Goal: Task Accomplishment & Management: Use online tool/utility

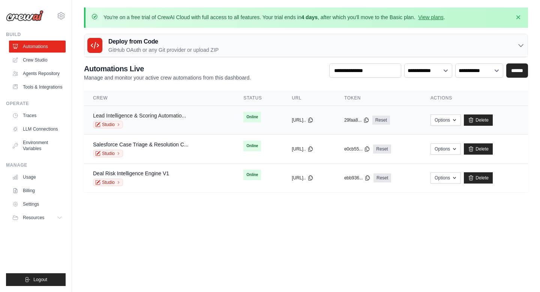
click at [173, 116] on link "Lead Intelligence & Scoring Automatio..." at bounding box center [139, 116] width 93 height 6
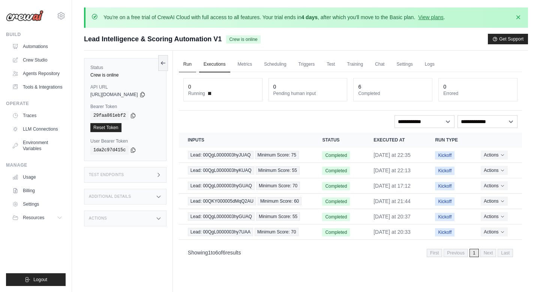
click at [195, 67] on link "Run" at bounding box center [187, 65] width 17 height 16
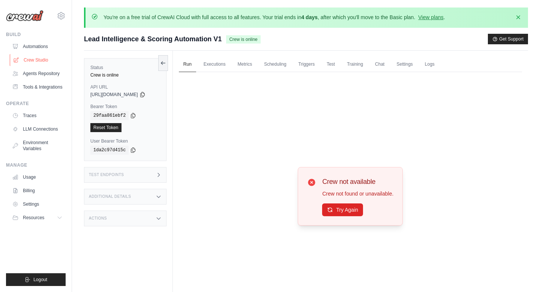
click at [44, 57] on link "Crew Studio" at bounding box center [38, 60] width 57 height 12
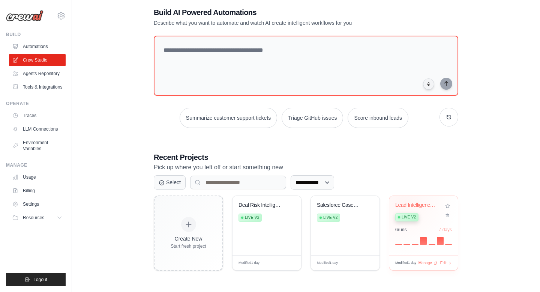
click at [403, 200] on div "Lead Intelligence & Scoring Automat... Live v2 6 run s 7 days" at bounding box center [423, 225] width 69 height 59
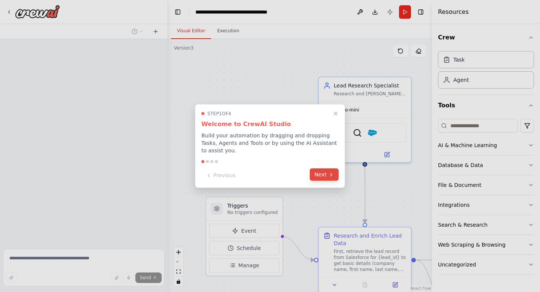
click at [327, 173] on button "Next" at bounding box center [324, 174] width 29 height 12
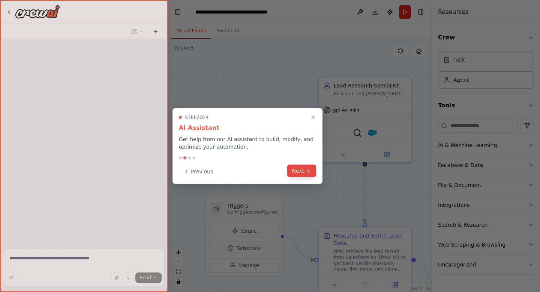
click at [306, 176] on button "Next" at bounding box center [301, 171] width 29 height 12
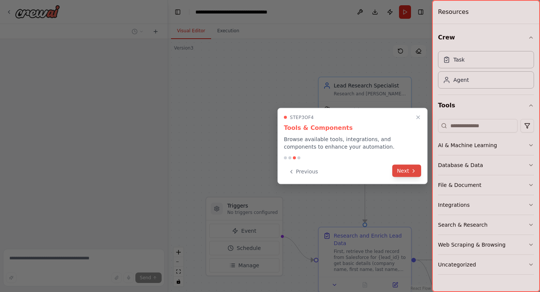
click at [409, 171] on button "Next" at bounding box center [406, 171] width 29 height 12
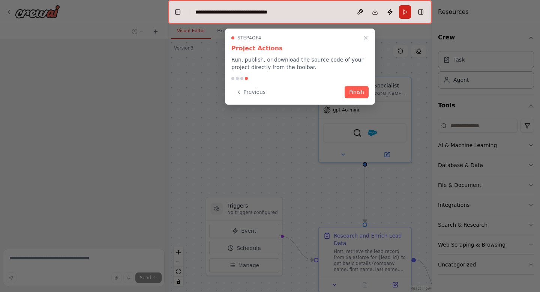
click at [351, 83] on div "Step 4 of 4 Project Actions Run, publish, or download the source code of your p…" at bounding box center [300, 67] width 150 height 76
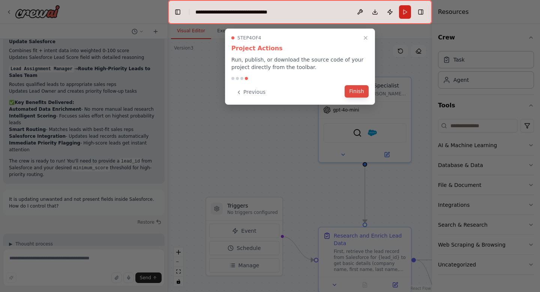
click at [353, 88] on button "Finish" at bounding box center [357, 91] width 24 height 12
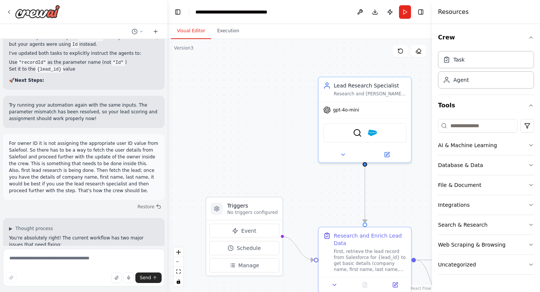
scroll to position [2308, 0]
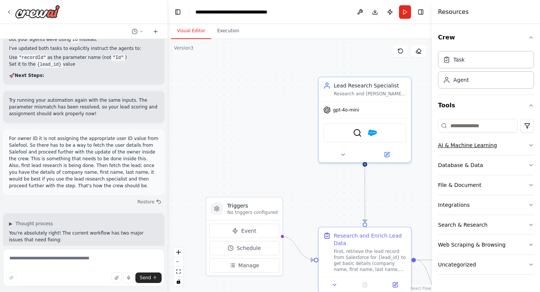
click at [475, 149] on button "AI & Machine Learning" at bounding box center [486, 145] width 96 height 20
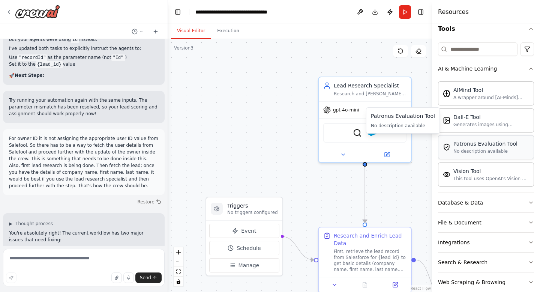
scroll to position [104, 0]
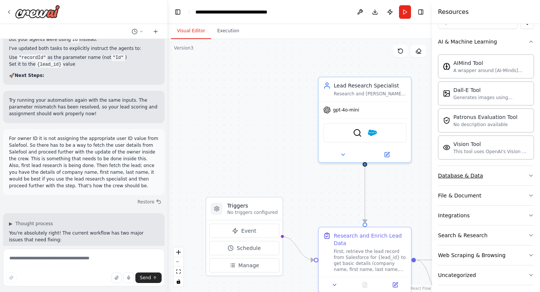
click at [471, 174] on div "Database & Data" at bounding box center [460, 176] width 45 height 8
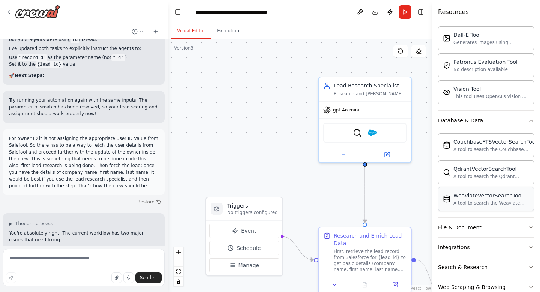
scroll to position [196, 0]
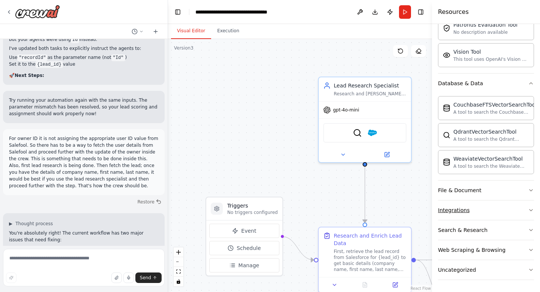
click at [466, 207] on div "Integrations" at bounding box center [454, 210] width 32 height 8
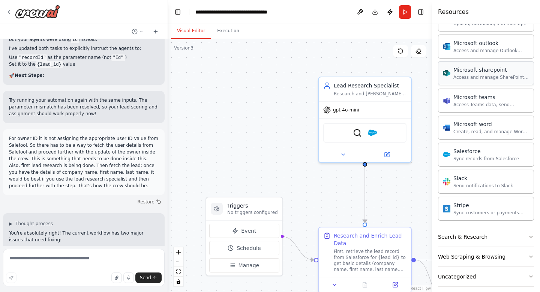
scroll to position [661, 0]
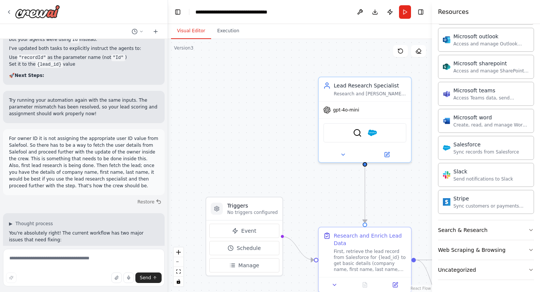
click at [427, 14] on header "**********" at bounding box center [300, 12] width 264 height 24
click at [422, 13] on button "Toggle Right Sidebar" at bounding box center [421, 12] width 11 height 11
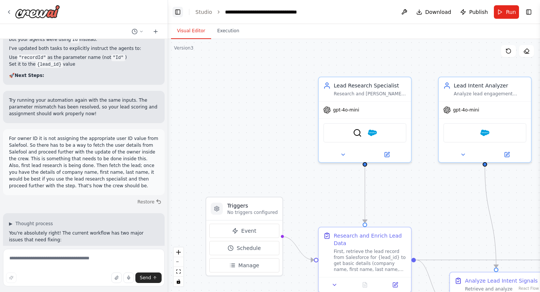
click at [180, 9] on button "Toggle Left Sidebar" at bounding box center [178, 12] width 11 height 11
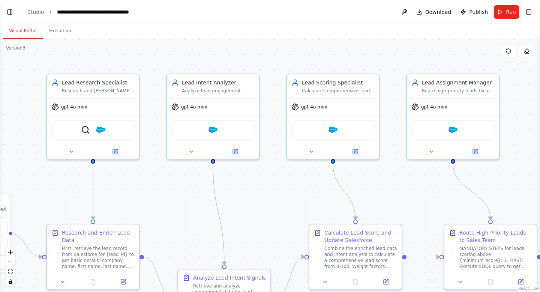
drag, startPoint x: 261, startPoint y: 174, endPoint x: 157, endPoint y: 171, distance: 103.9
click at [157, 171] on div ".deletable-edge-delete-btn { width: 20px; height: 20px; border: 0px solid #ffff…" at bounding box center [270, 165] width 540 height 253
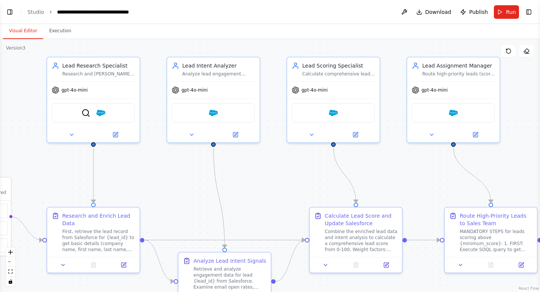
drag, startPoint x: 64, startPoint y: 199, endPoint x: 65, endPoint y: 175, distance: 23.7
click at [65, 175] on div ".deletable-edge-delete-btn { width: 20px; height: 20px; border: 0px solid #ffff…" at bounding box center [270, 165] width 540 height 253
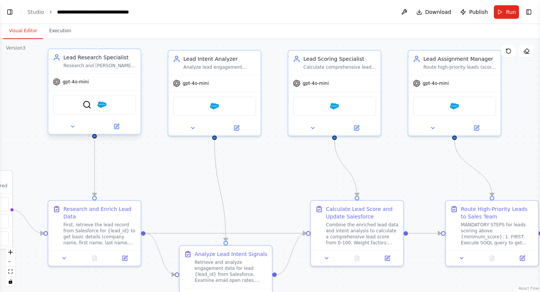
drag, startPoint x: 65, startPoint y: 175, endPoint x: 70, endPoint y: 112, distance: 63.6
click at [65, 173] on div ".deletable-edge-delete-btn { width: 20px; height: 20px; border: 0px solid #ffff…" at bounding box center [270, 165] width 540 height 253
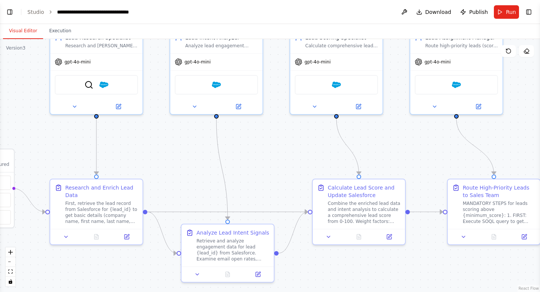
drag, startPoint x: 152, startPoint y: 175, endPoint x: 173, endPoint y: 119, distance: 60.2
click at [173, 119] on div ".deletable-edge-delete-btn { width: 20px; height: 20px; border: 0px solid #ffff…" at bounding box center [270, 165] width 540 height 253
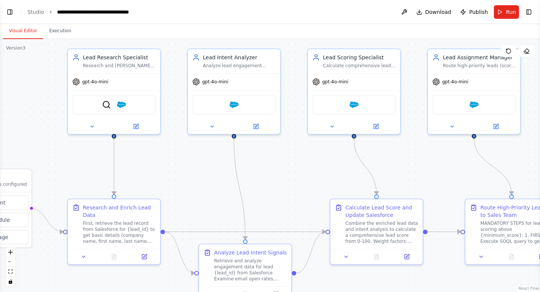
drag, startPoint x: 177, startPoint y: 120, endPoint x: 174, endPoint y: 181, distance: 61.6
click at [174, 181] on div ".deletable-edge-delete-btn { width: 20px; height: 20px; border: 0px solid #ffff…" at bounding box center [270, 165] width 540 height 253
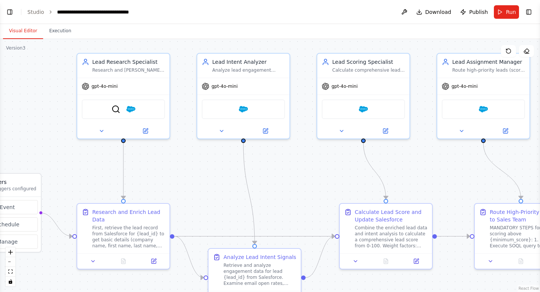
drag, startPoint x: 75, startPoint y: 176, endPoint x: 85, endPoint y: 176, distance: 9.8
click at [85, 176] on div ".deletable-edge-delete-btn { width: 20px; height: 20px; border: 0px solid #ffff…" at bounding box center [270, 165] width 540 height 253
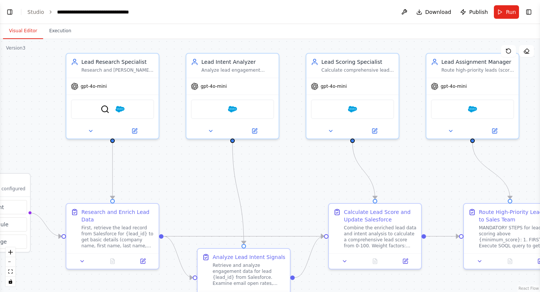
drag, startPoint x: 85, startPoint y: 176, endPoint x: 72, endPoint y: 176, distance: 12.4
click at [72, 176] on div ".deletable-edge-delete-btn { width: 20px; height: 20px; border: 0px solid #ffff…" at bounding box center [270, 165] width 540 height 253
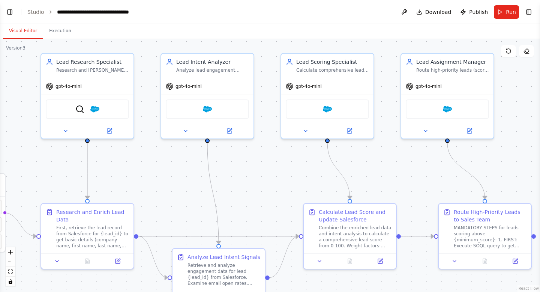
drag, startPoint x: 409, startPoint y: 71, endPoint x: 386, endPoint y: 71, distance: 23.6
click at [386, 71] on div ".deletable-edge-delete-btn { width: 20px; height: 20px; border: 0px solid #ffff…" at bounding box center [270, 165] width 540 height 253
click at [503, 12] on button "Run" at bounding box center [506, 12] width 25 height 14
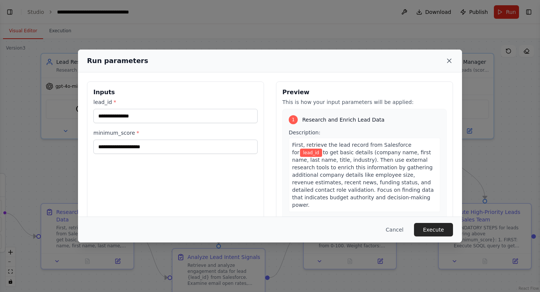
click at [450, 60] on icon at bounding box center [449, 61] width 4 height 4
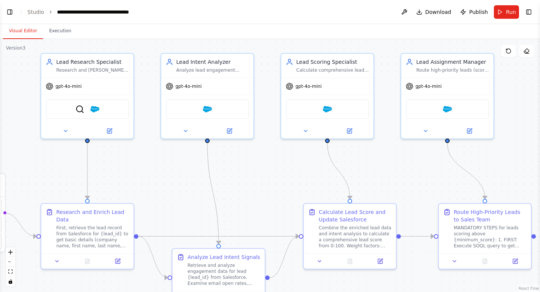
drag, startPoint x: 282, startPoint y: 190, endPoint x: 316, endPoint y: 96, distance: 99.8
click at [316, 96] on div ".deletable-edge-delete-btn { width: 20px; height: 20px; border: 0px solid #ffff…" at bounding box center [270, 165] width 540 height 253
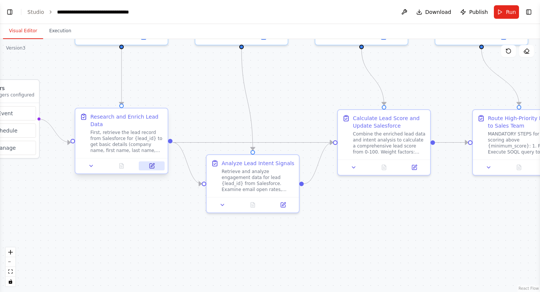
click at [150, 164] on icon at bounding box center [152, 166] width 5 height 5
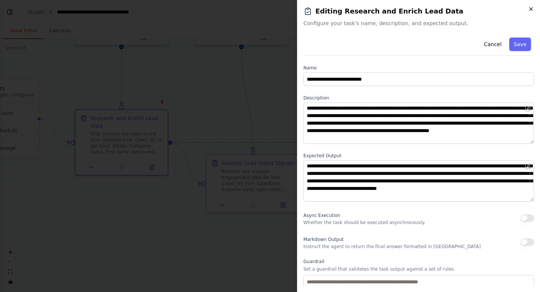
click at [532, 7] on icon "button" at bounding box center [531, 9] width 6 height 6
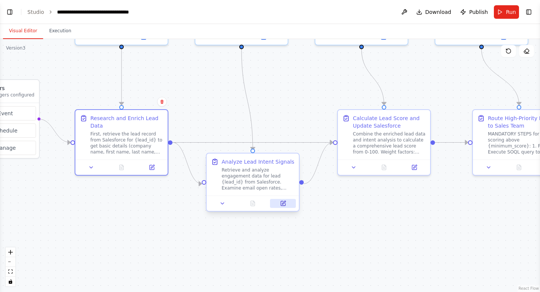
click at [282, 204] on button at bounding box center [283, 203] width 26 height 9
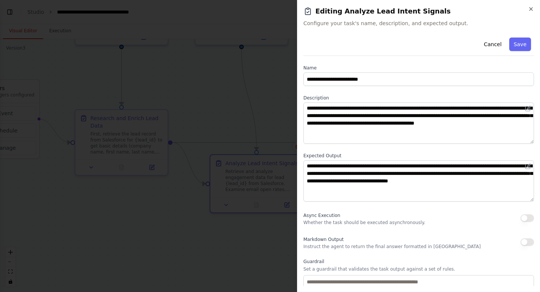
click at [530, 5] on div "**********" at bounding box center [418, 146] width 243 height 292
click at [529, 9] on icon "button" at bounding box center [531, 9] width 6 height 6
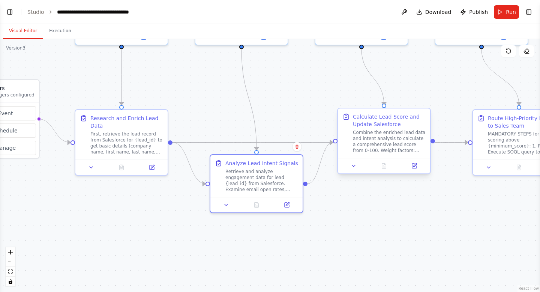
click at [378, 116] on div "Calculate Lead Score and Update Salesforce" at bounding box center [389, 120] width 73 height 15
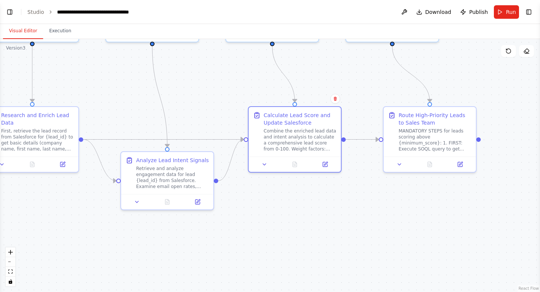
drag, startPoint x: 426, startPoint y: 96, endPoint x: 317, endPoint y: 93, distance: 109.2
click at [329, 93] on div "Confirm" at bounding box center [335, 98] width 13 height 13
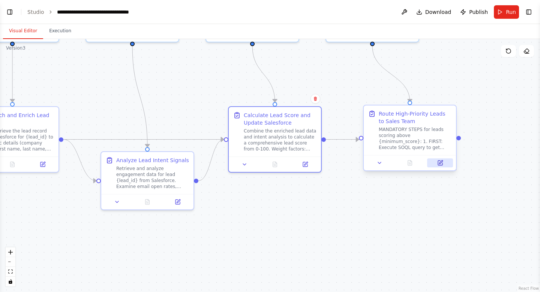
click at [434, 160] on button at bounding box center [440, 162] width 26 height 9
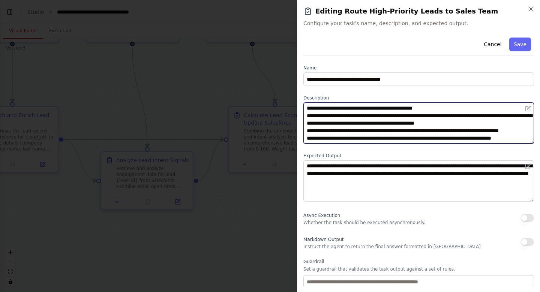
click at [432, 108] on textarea "**********" at bounding box center [418, 122] width 231 height 41
click at [523, 143] on textarea "**********" at bounding box center [418, 122] width 231 height 41
drag, startPoint x: 532, startPoint y: 140, endPoint x: 531, endPoint y: 195, distance: 55.5
click at [531, 144] on textarea "**********" at bounding box center [418, 122] width 231 height 41
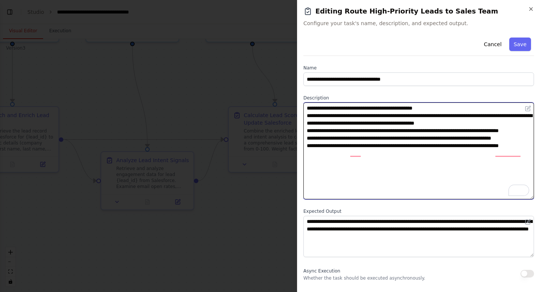
click at [318, 132] on textarea "**********" at bounding box center [418, 150] width 231 height 97
click at [358, 174] on textarea "**********" at bounding box center [418, 150] width 231 height 97
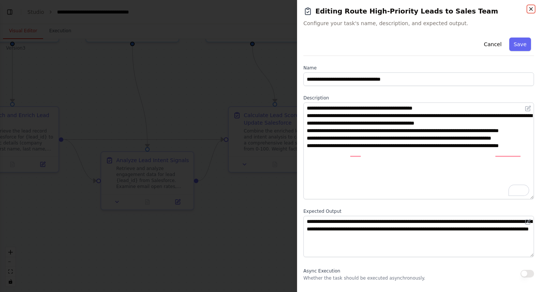
click at [530, 9] on icon "button" at bounding box center [531, 9] width 6 height 6
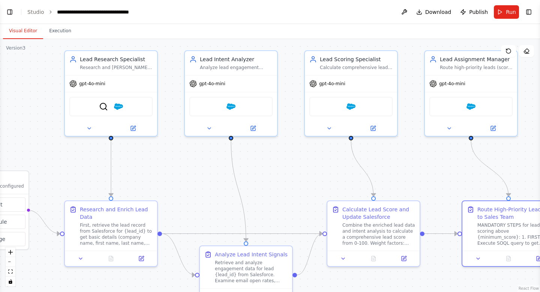
drag, startPoint x: 199, startPoint y: 100, endPoint x: 298, endPoint y: 194, distance: 136.6
click at [298, 194] on div ".deletable-edge-delete-btn { width: 20px; height: 20px; border: 0px solid #ffff…" at bounding box center [270, 165] width 540 height 253
click at [116, 108] on img at bounding box center [118, 105] width 9 height 9
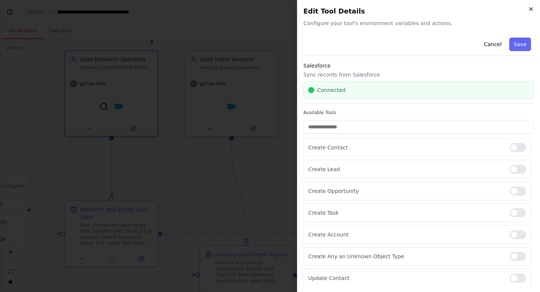
click at [532, 11] on icon "button" at bounding box center [531, 9] width 6 height 6
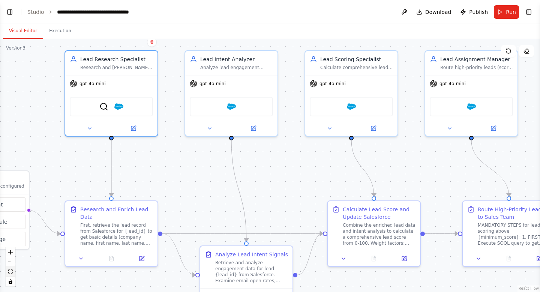
click at [14, 269] on button "fit view" at bounding box center [11, 272] width 10 height 10
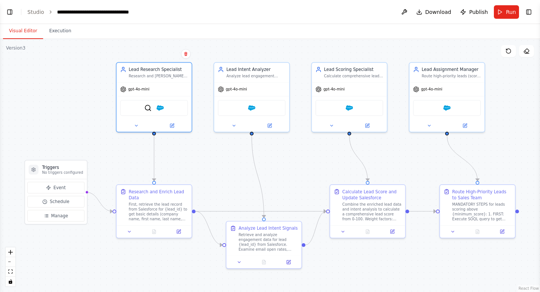
click at [209, 169] on div ".deletable-edge-delete-btn { width: 20px; height: 20px; border: 0px solid #ffff…" at bounding box center [270, 165] width 540 height 253
click at [229, 164] on div ".deletable-edge-delete-btn { width: 20px; height: 20px; border: 0px solid #ffff…" at bounding box center [270, 165] width 540 height 253
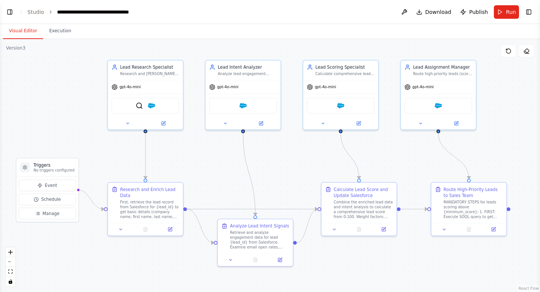
drag, startPoint x: 229, startPoint y: 164, endPoint x: 218, endPoint y: 161, distance: 11.6
click at [218, 161] on div ".deletable-edge-delete-btn { width: 20px; height: 20px; border: 0px solid #ffff…" at bounding box center [270, 165] width 540 height 253
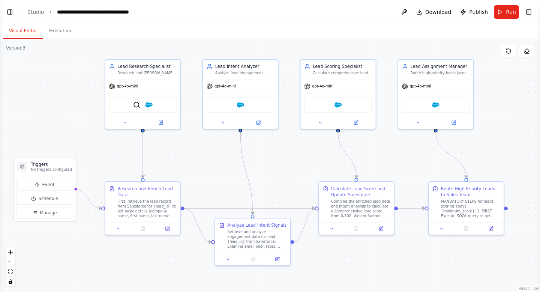
click at [281, 78] on div ".deletable-edge-delete-btn { width: 20px; height: 20px; border: 0px solid #ffff…" at bounding box center [270, 165] width 540 height 253
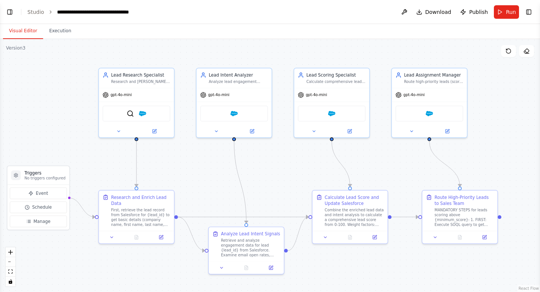
drag, startPoint x: 288, startPoint y: 80, endPoint x: 279, endPoint y: 89, distance: 12.5
click at [279, 89] on div ".deletable-edge-delete-btn { width: 20px; height: 20px; border: 0px solid #ffff…" at bounding box center [270, 165] width 540 height 253
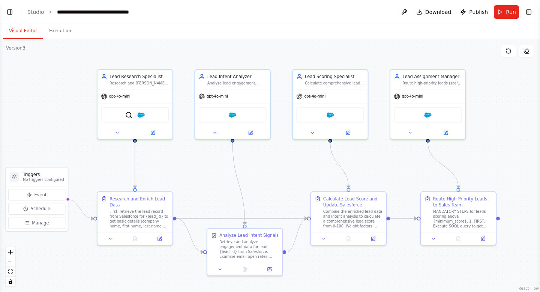
click at [280, 89] on div ".deletable-edge-delete-btn { width: 20px; height: 20px; border: 0px solid #ffff…" at bounding box center [270, 165] width 540 height 253
click at [39, 14] on link "Studio" at bounding box center [35, 12] width 17 height 6
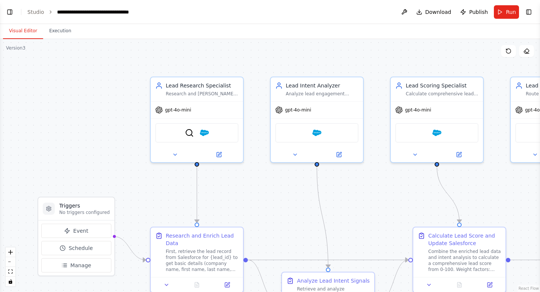
click at [34, 15] on header "**********" at bounding box center [270, 12] width 540 height 24
click at [34, 12] on link "Studio" at bounding box center [35, 12] width 17 height 6
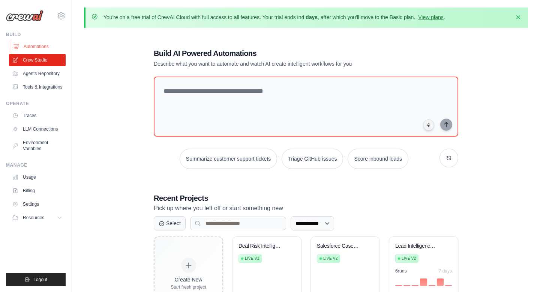
click at [33, 47] on link "Automations" at bounding box center [38, 47] width 57 height 12
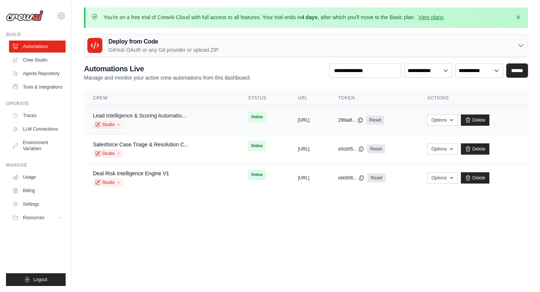
click at [182, 113] on link "Lead Intelligence & Scoring Automatio..." at bounding box center [139, 116] width 93 height 6
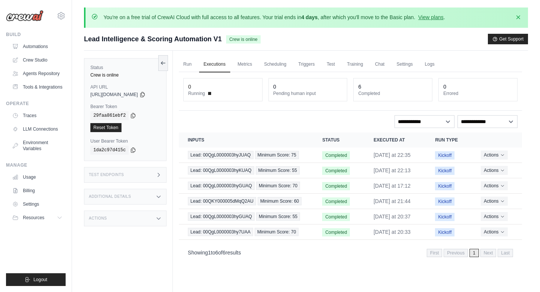
click at [162, 197] on icon at bounding box center [159, 197] width 6 height 6
click at [163, 180] on div "Test Endpoints" at bounding box center [125, 175] width 83 height 16
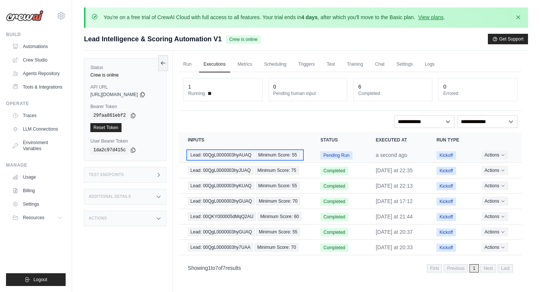
click at [289, 159] on div "Lead: 00QgL0000003hyAUAQ Minimum Score: 55" at bounding box center [245, 155] width 115 height 8
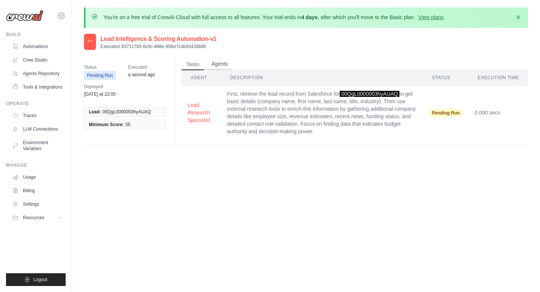
click at [217, 65] on button "Agents" at bounding box center [220, 64] width 26 height 11
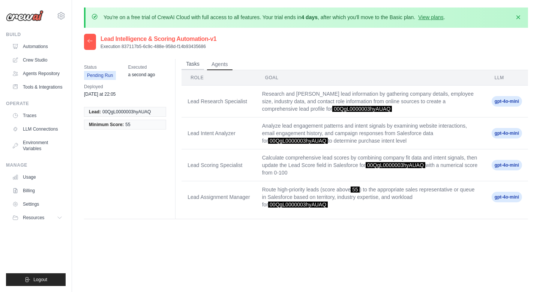
click at [193, 59] on button "Tasks" at bounding box center [193, 64] width 23 height 11
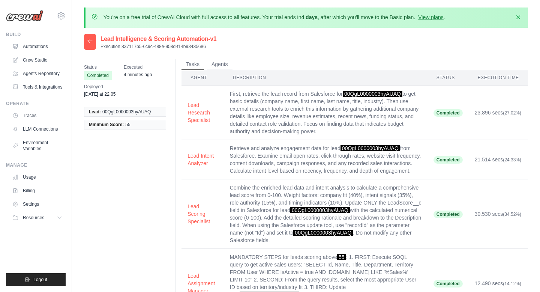
click at [371, 50] on div "Status Completed Executed 4 minutes ago Deployed [DATE] at 22:05 Lead: 00QgL000…" at bounding box center [306, 259] width 444 height 419
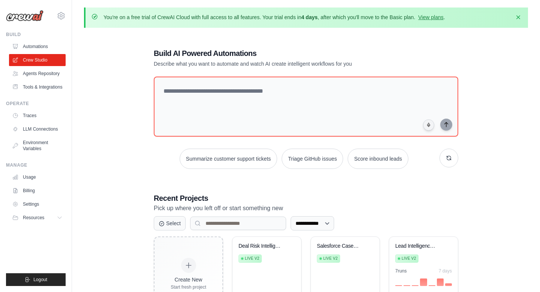
scroll to position [41, 0]
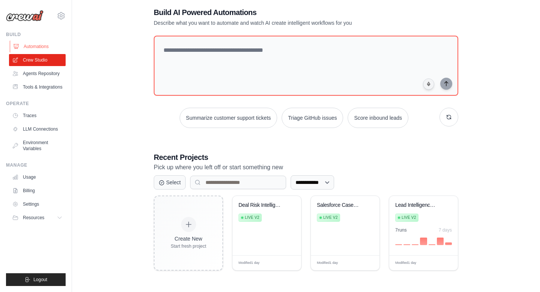
click at [43, 48] on link "Automations" at bounding box center [38, 47] width 57 height 12
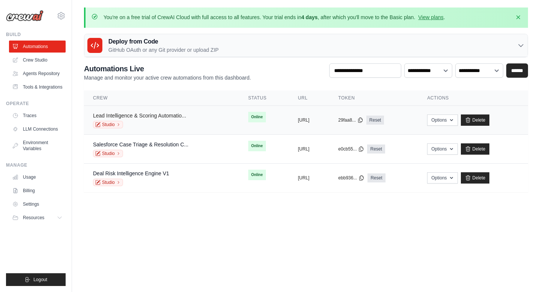
click at [162, 113] on link "Lead Intelligence & Scoring Automatio..." at bounding box center [139, 116] width 93 height 6
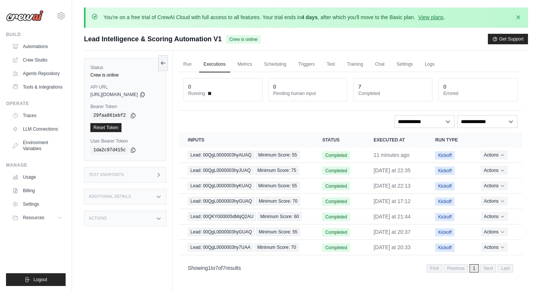
click at [273, 44] on div "Submit a support request Describe your issue or question * Please be specific a…" at bounding box center [306, 42] width 444 height 17
